Goal: Task Accomplishment & Management: Complete application form

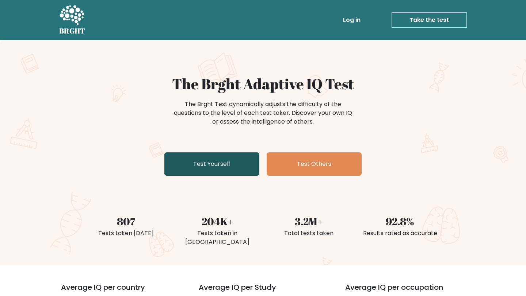
click at [246, 171] on link "Test Yourself" at bounding box center [211, 164] width 95 height 23
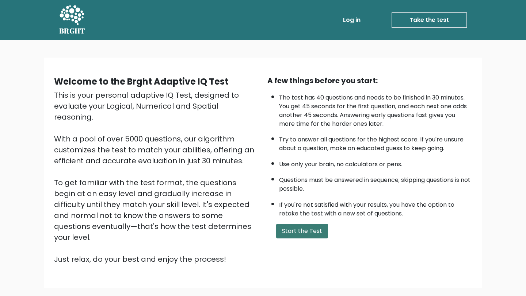
click at [284, 229] on button "Start the Test" at bounding box center [302, 231] width 52 height 15
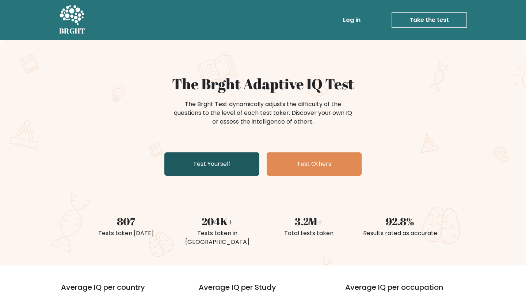
click at [214, 155] on link "Test Yourself" at bounding box center [211, 164] width 95 height 23
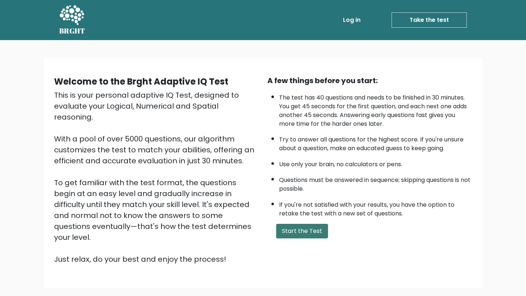
click at [310, 234] on button "Start the Test" at bounding box center [302, 231] width 52 height 15
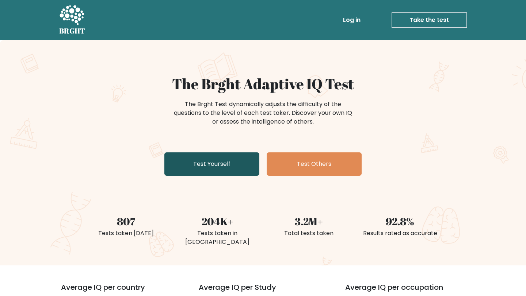
click at [235, 161] on link "Test Yourself" at bounding box center [211, 164] width 95 height 23
click at [359, 18] on link "Log in" at bounding box center [351, 20] width 23 height 15
click at [410, 19] on link "Take the test" at bounding box center [428, 19] width 75 height 15
click at [355, 17] on link "Log in" at bounding box center [351, 20] width 23 height 15
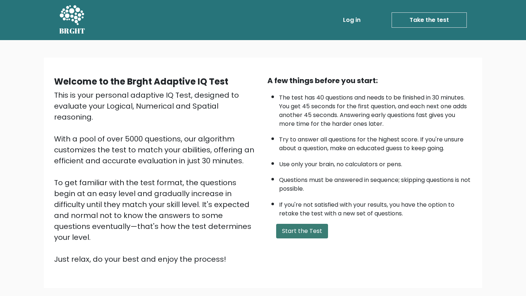
click at [296, 236] on button "Start the Test" at bounding box center [302, 231] width 52 height 15
click at [311, 233] on button "Start the Test" at bounding box center [302, 231] width 52 height 15
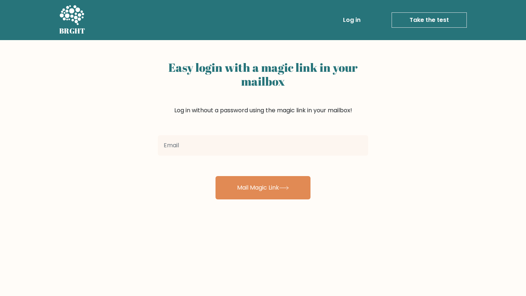
click at [256, 149] on input "email" at bounding box center [263, 145] width 210 height 20
type input "[EMAIL_ADDRESS][DOMAIN_NAME]"
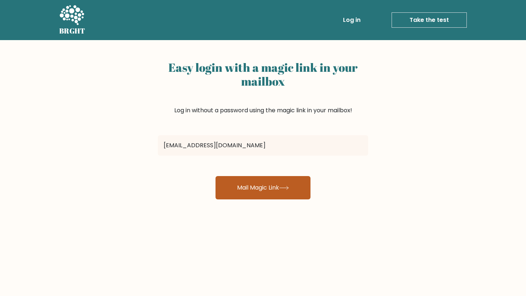
click at [267, 189] on button "Mail Magic Link" at bounding box center [262, 187] width 95 height 23
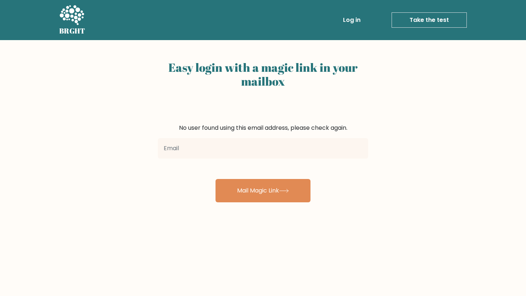
click at [268, 189] on button "Mail Magic Link" at bounding box center [262, 190] width 95 height 23
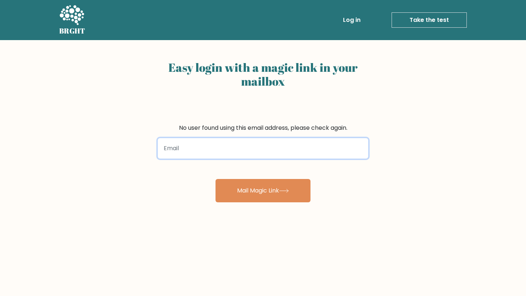
click at [251, 154] on input "email" at bounding box center [263, 148] width 210 height 20
type input "[EMAIL_ADDRESS][DOMAIN_NAME]"
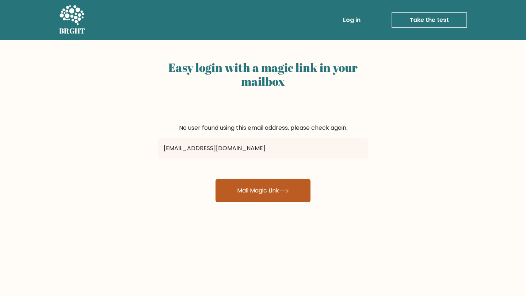
click at [251, 197] on button "Mail Magic Link" at bounding box center [262, 190] width 95 height 23
